Goal: Transaction & Acquisition: Purchase product/service

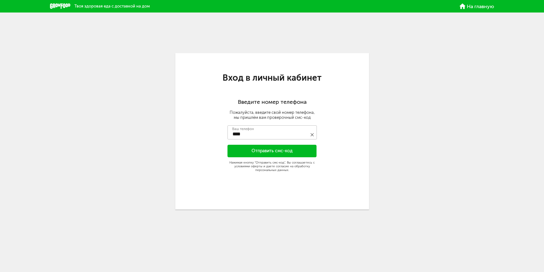
click at [61, 6] on icon at bounding box center [60, 5] width 20 height 5
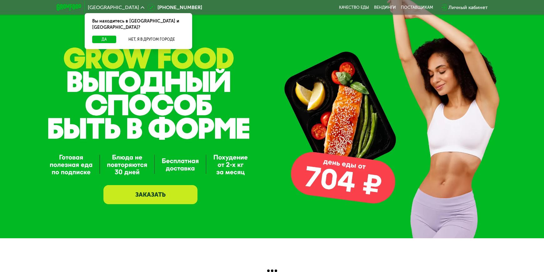
click at [173, 194] on link "ЗАКАЗАТЬ" at bounding box center [150, 194] width 94 height 19
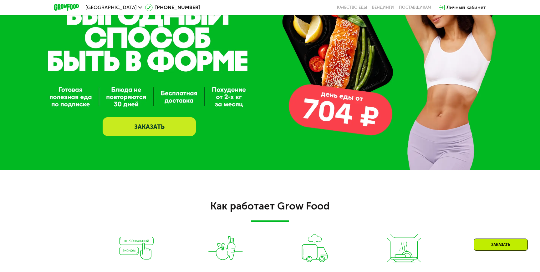
scroll to position [63, 0]
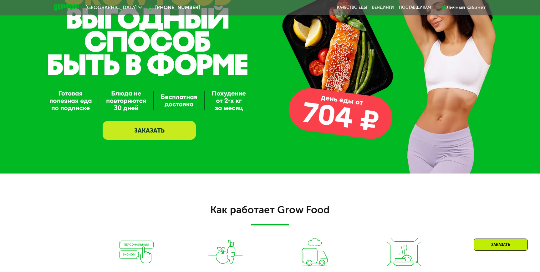
click at [138, 9] on icon at bounding box center [140, 8] width 4 height 4
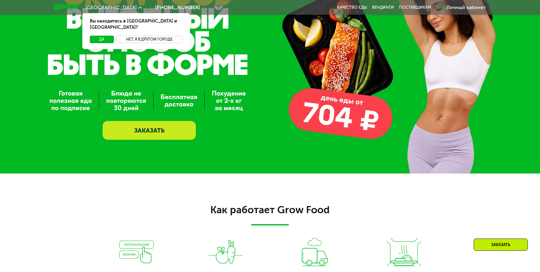
click at [147, 36] on button "Нет, я в другом городе" at bounding box center [149, 40] width 66 height 8
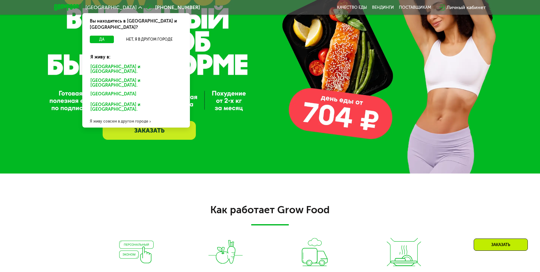
click at [102, 77] on div "[GEOGRAPHIC_DATA] и [GEOGRAPHIC_DATA]." at bounding box center [135, 83] width 98 height 13
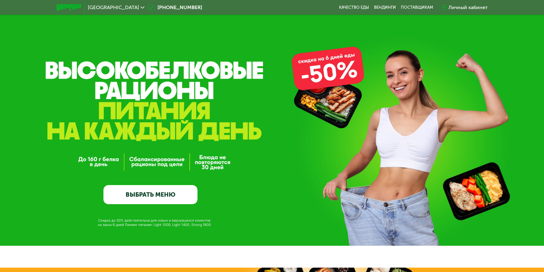
click at [179, 194] on link "ВЫБРАТЬ МЕНЮ" at bounding box center [150, 194] width 94 height 19
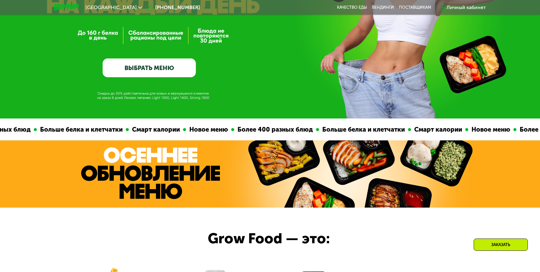
click at [175, 74] on link "ВЫБРАТЬ МЕНЮ" at bounding box center [149, 67] width 93 height 19
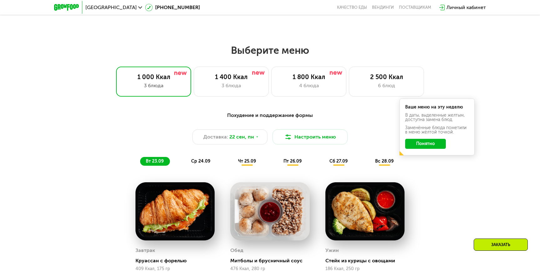
scroll to position [472, 0]
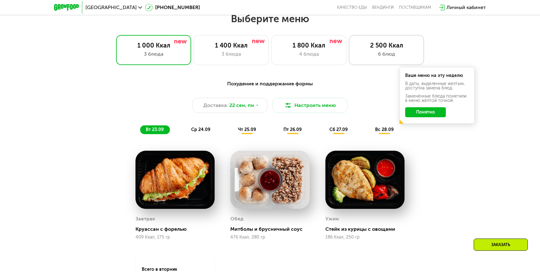
click at [373, 42] on div "2 500 Ккал 6 блюд" at bounding box center [386, 50] width 75 height 30
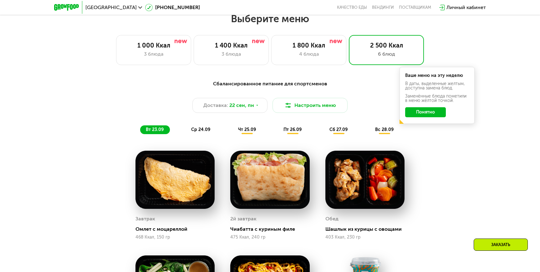
click at [429, 117] on button "Понятно" at bounding box center [425, 112] width 41 height 10
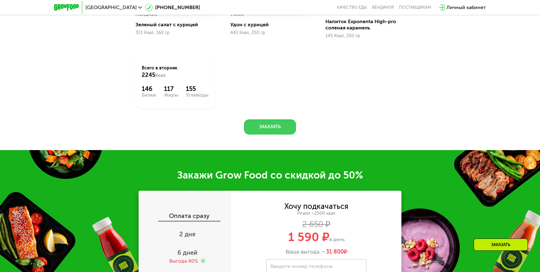
click at [263, 131] on button "Заказать" at bounding box center [270, 126] width 52 height 15
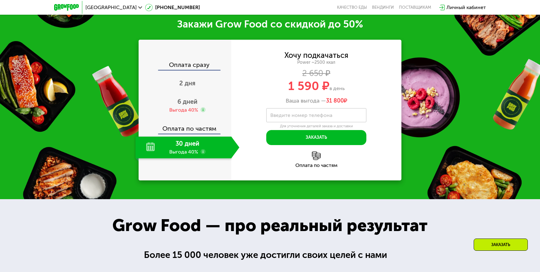
scroll to position [937, 0]
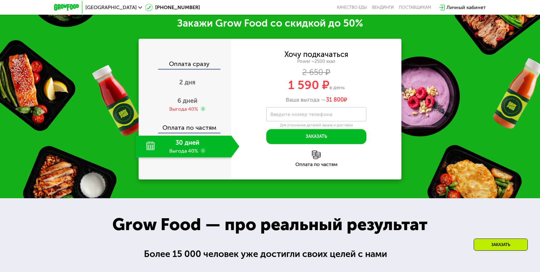
click at [194, 151] on div "30 дней Выгода 40%" at bounding box center [183, 147] width 96 height 22
click at [326, 119] on input "Введите номер телефона" at bounding box center [316, 114] width 100 height 14
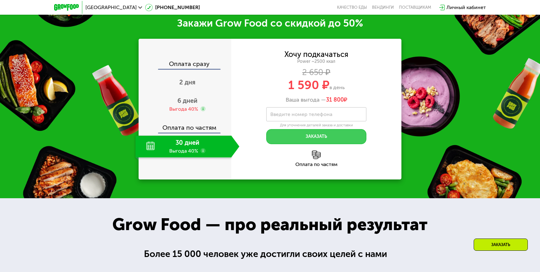
click at [326, 138] on button "Заказать" at bounding box center [316, 136] width 100 height 15
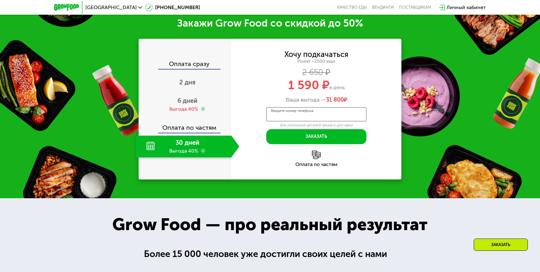
click at [330, 121] on input "Введите номер телефона" at bounding box center [316, 114] width 100 height 14
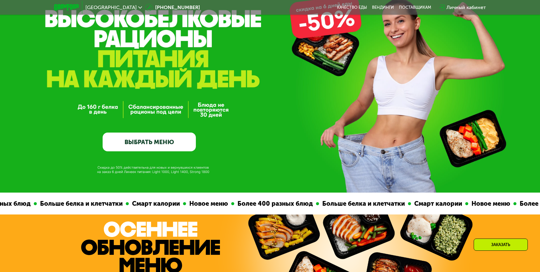
scroll to position [94, 0]
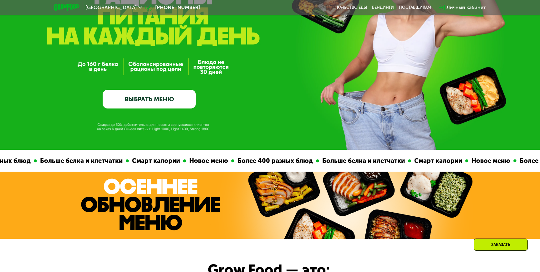
click at [172, 102] on link "ВЫБРАТЬ МЕНЮ" at bounding box center [149, 99] width 93 height 19
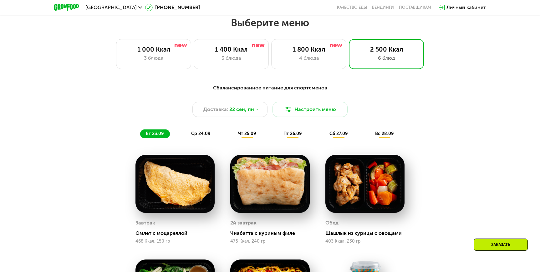
scroll to position [472, 0]
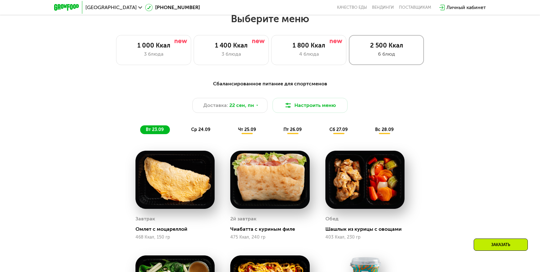
click at [377, 52] on div "2 500 Ккал 6 блюд" at bounding box center [386, 50] width 75 height 30
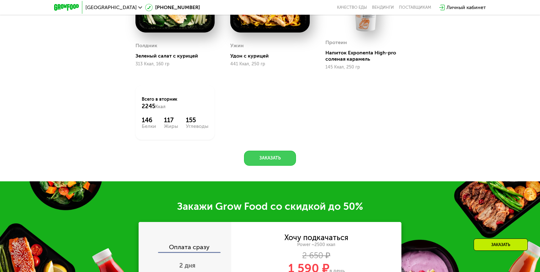
click at [271, 159] on button "Заказать" at bounding box center [270, 158] width 52 height 15
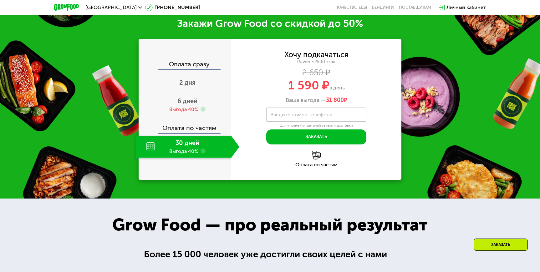
scroll to position [937, 0]
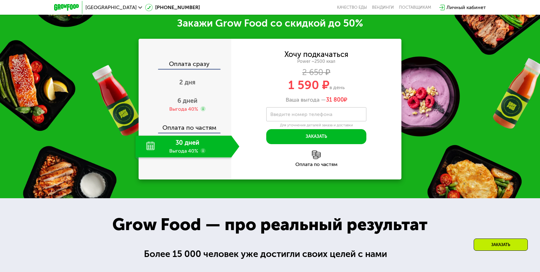
click at [314, 115] on label "Введите номер телефона" at bounding box center [301, 114] width 62 height 3
click at [314, 115] on input "Введите номер телефона" at bounding box center [316, 114] width 100 height 14
click at [201, 153] on use at bounding box center [202, 150] width 5 height 5
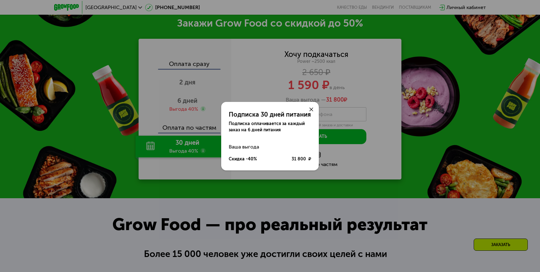
click at [309, 110] on icon at bounding box center [311, 110] width 4 height 4
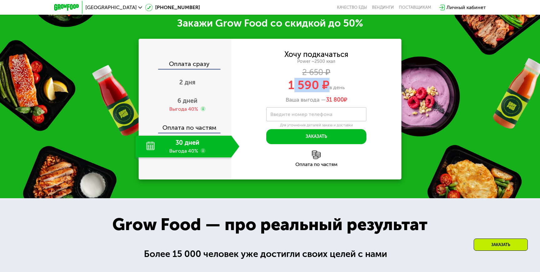
drag, startPoint x: 291, startPoint y: 87, endPoint x: 325, endPoint y: 88, distance: 34.4
click at [325, 88] on span "1 590 ₽" at bounding box center [308, 85] width 41 height 14
click at [312, 90] on span "1 590 ₽" at bounding box center [308, 85] width 41 height 14
drag, startPoint x: 290, startPoint y: 85, endPoint x: 315, endPoint y: 86, distance: 24.4
click at [315, 86] on span "1 590 ₽" at bounding box center [308, 85] width 41 height 14
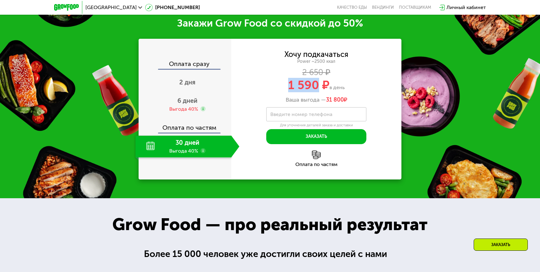
copy span "1 590"
